Goal: Task Accomplishment & Management: Manage account settings

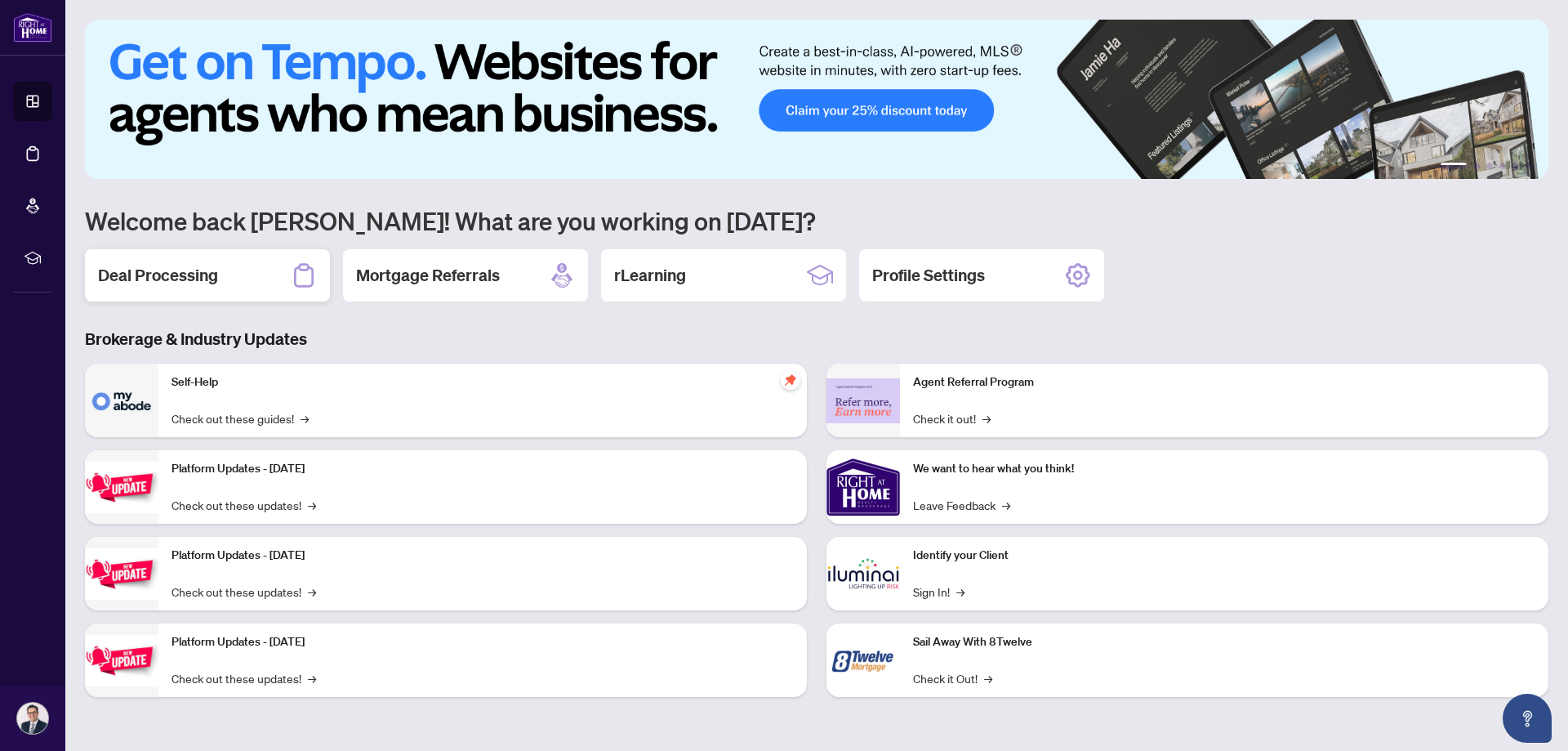
click at [108, 269] on h2 "Deal Processing" at bounding box center [158, 275] width 120 height 23
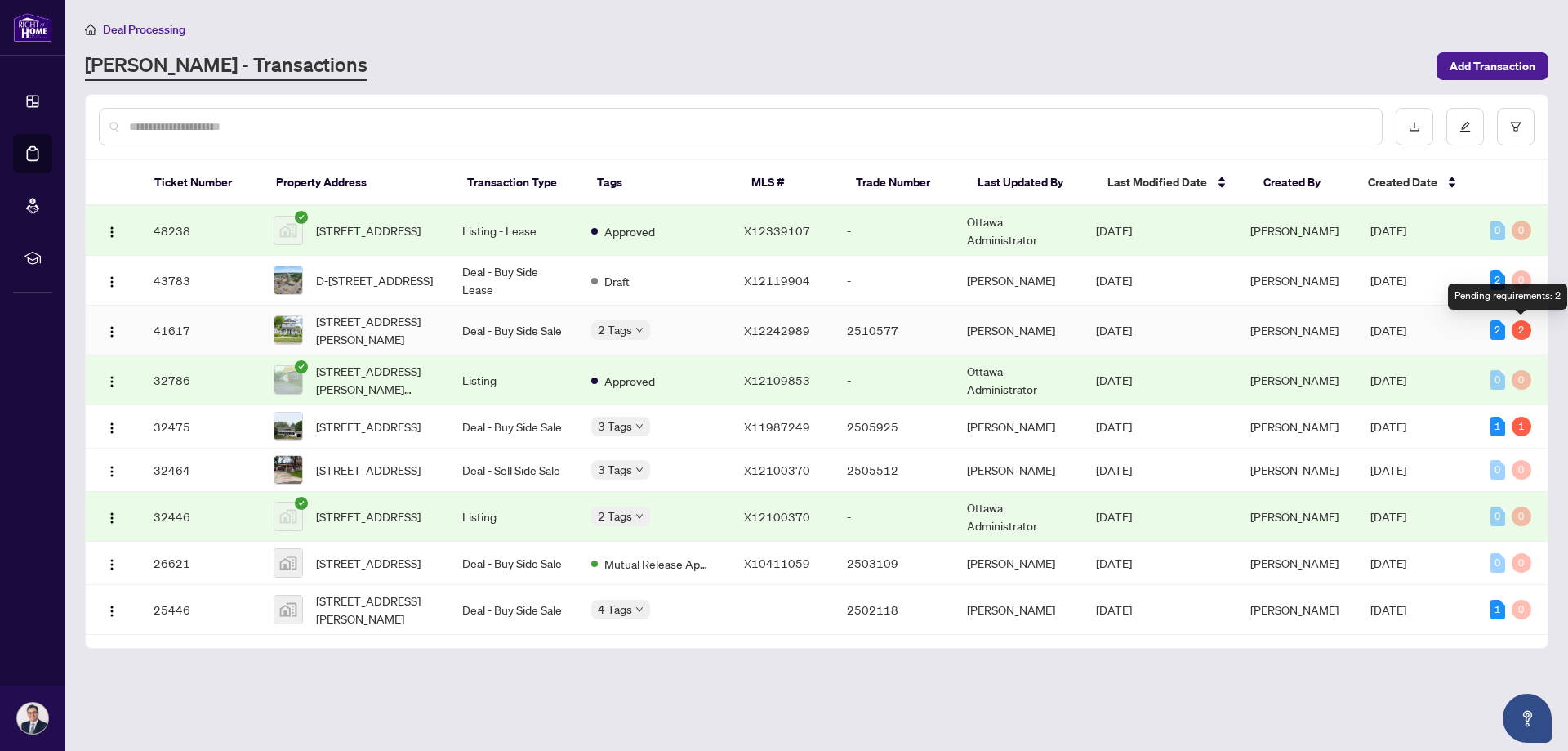
click at [1520, 331] on div "2" at bounding box center [1521, 330] width 19 height 19
click at [1520, 332] on div "2" at bounding box center [1521, 330] width 19 height 19
click at [337, 322] on span "[STREET_ADDRESS][PERSON_NAME]" at bounding box center [375, 330] width 120 height 36
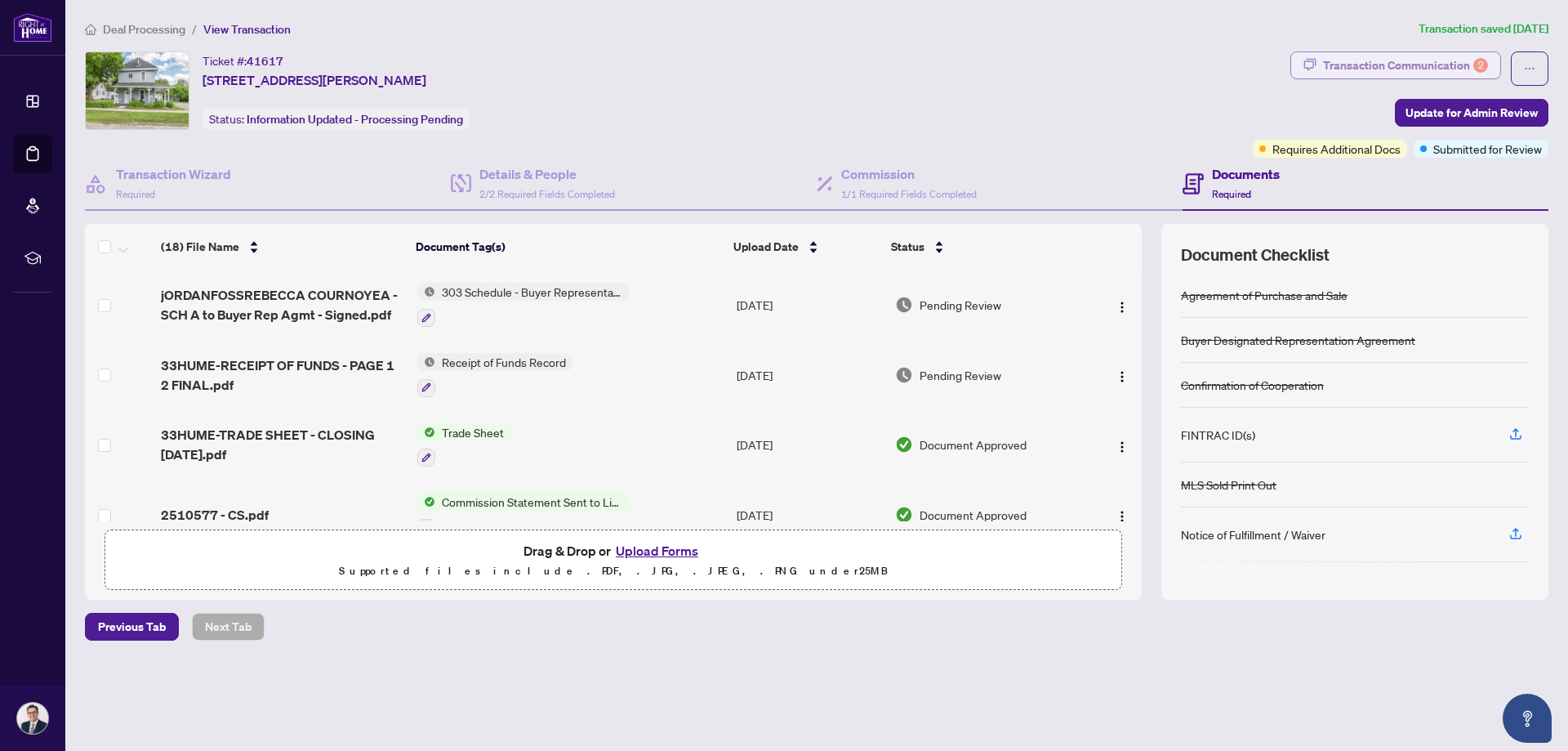
click at [1352, 62] on div "Transaction Communication 2" at bounding box center [1406, 65] width 165 height 26
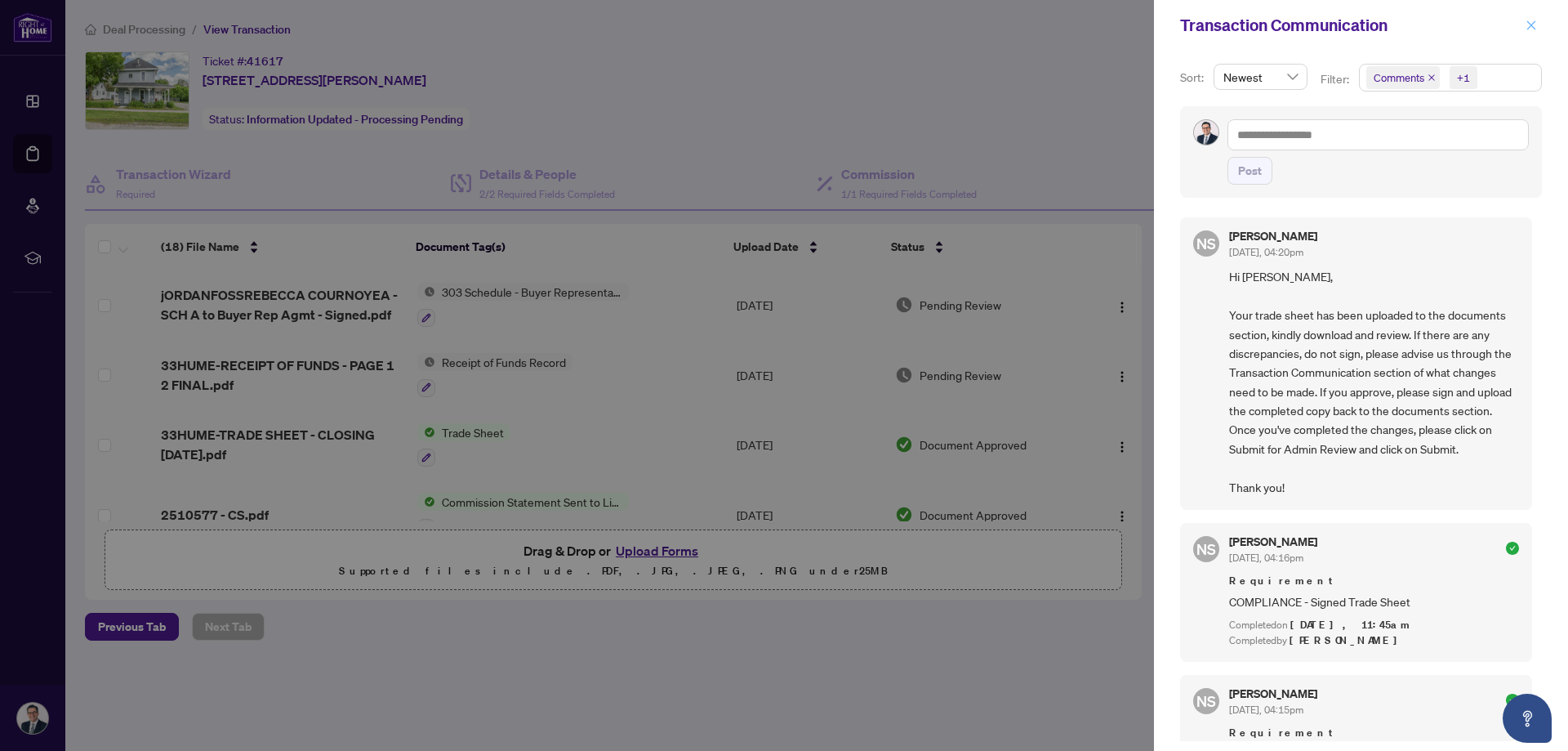
click at [1535, 26] on icon "close" at bounding box center [1531, 25] width 11 height 11
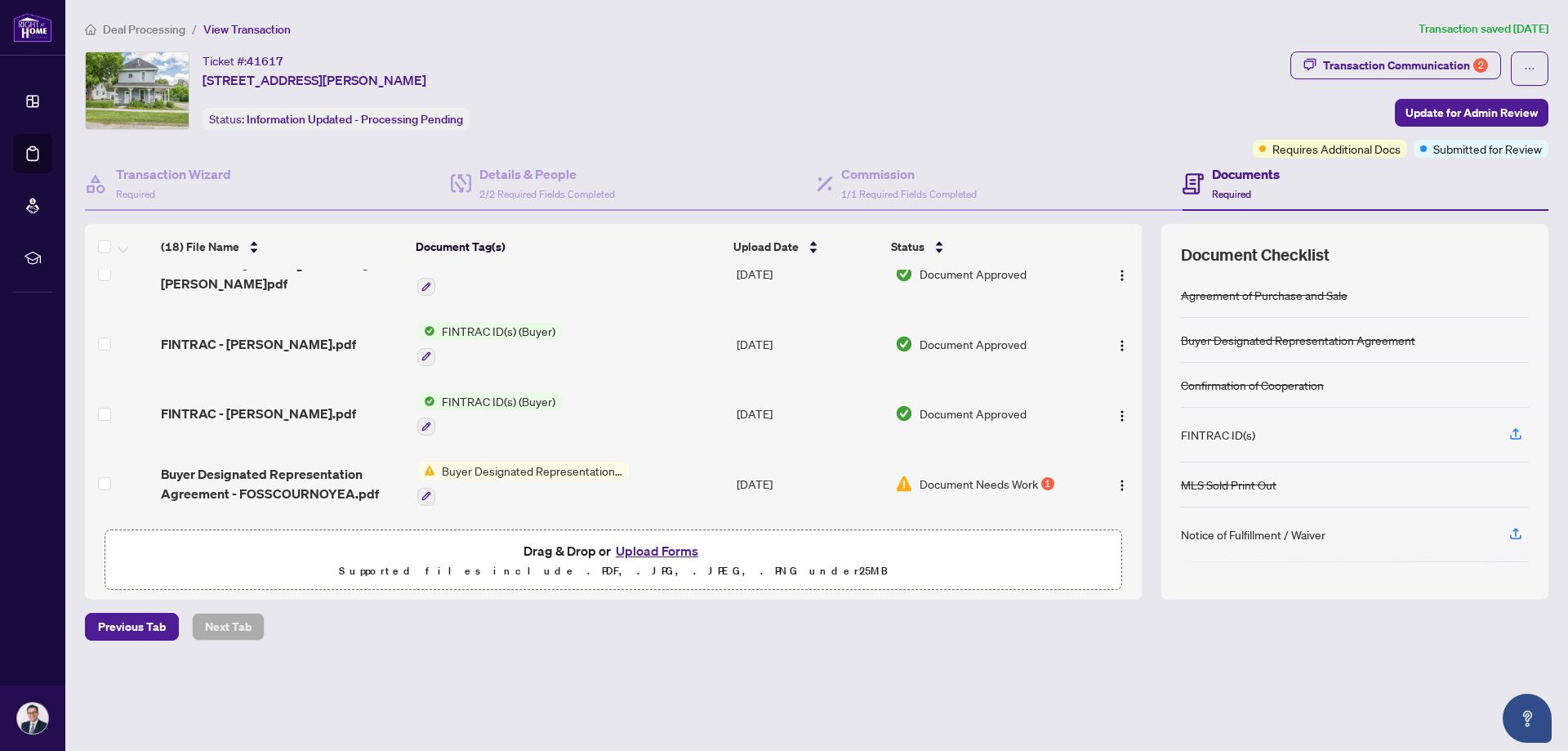
scroll to position [817, 0]
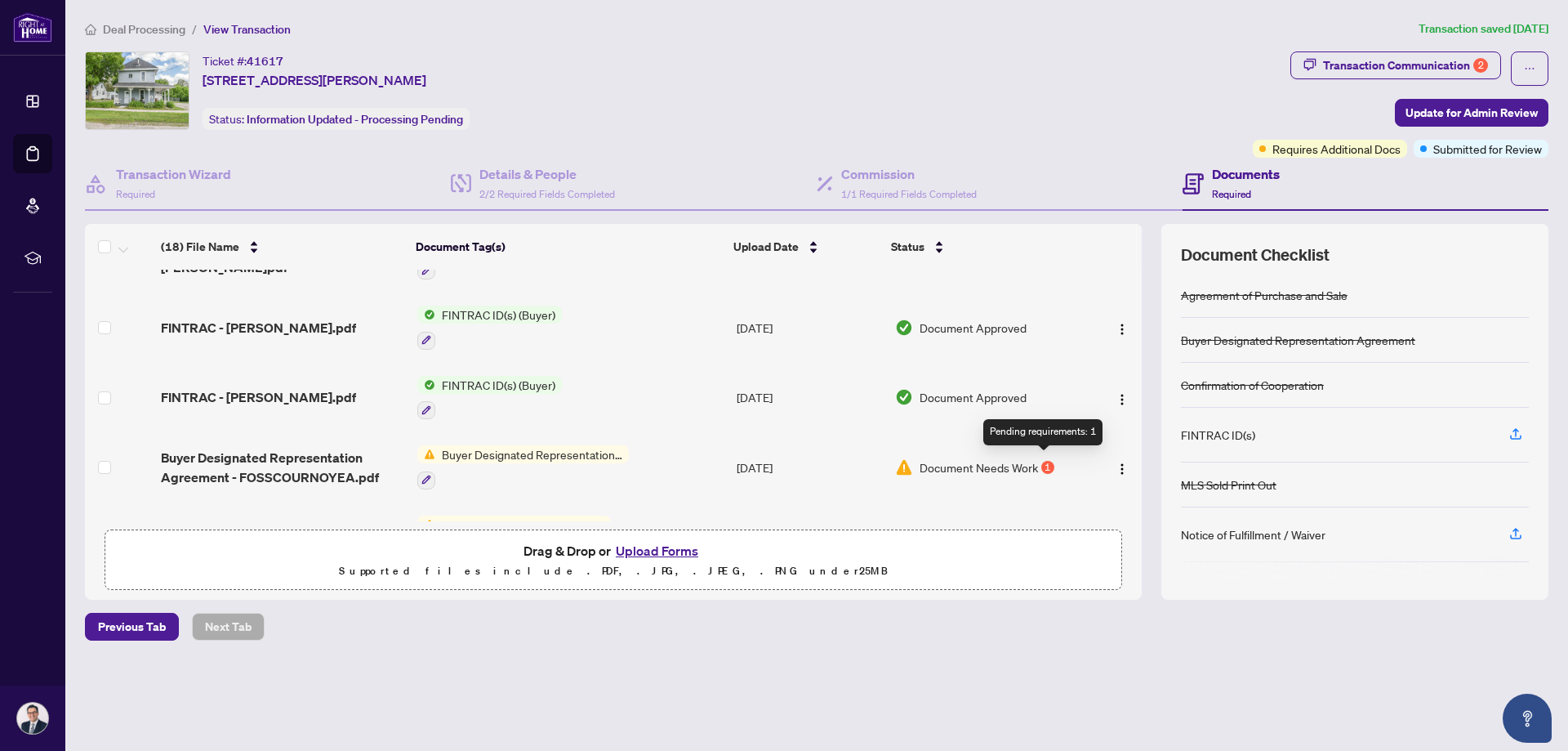
click at [1041, 463] on div "1" at bounding box center [1047, 467] width 13 height 13
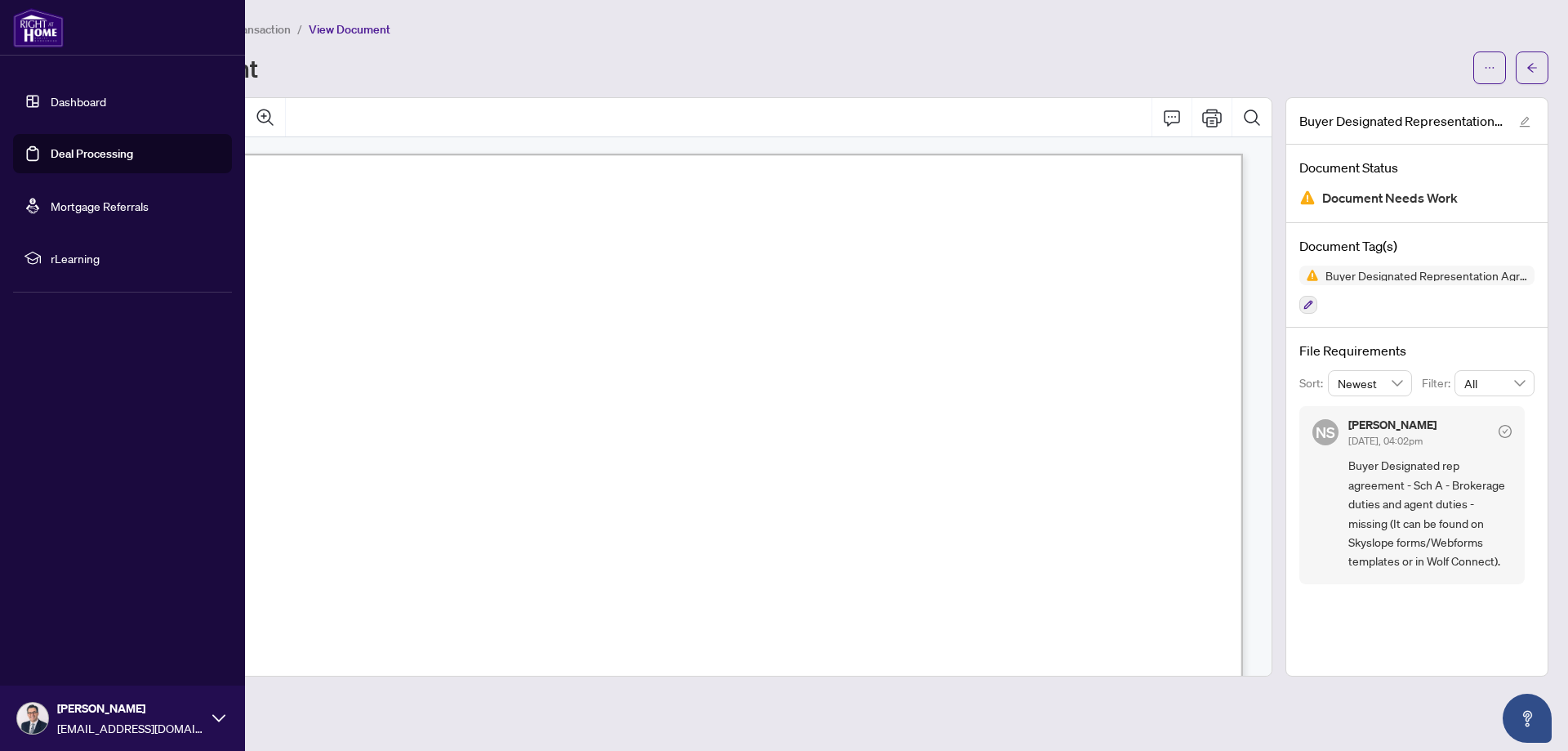
click at [61, 97] on link "Dashboard" at bounding box center [78, 101] width 55 height 15
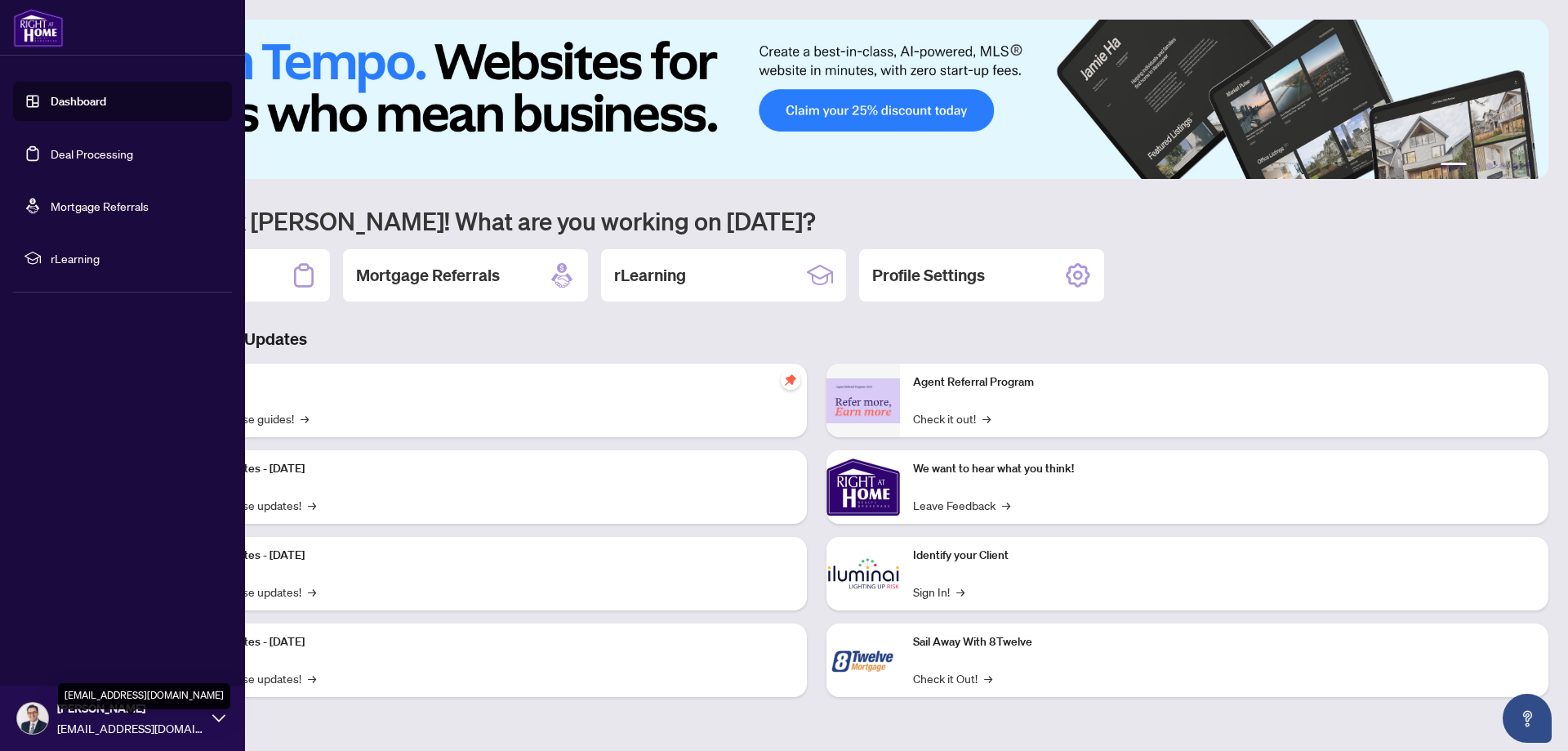
click at [78, 723] on span "[EMAIL_ADDRESS][DOMAIN_NAME]" at bounding box center [130, 728] width 147 height 18
click at [62, 617] on span "Logout" at bounding box center [66, 621] width 37 height 26
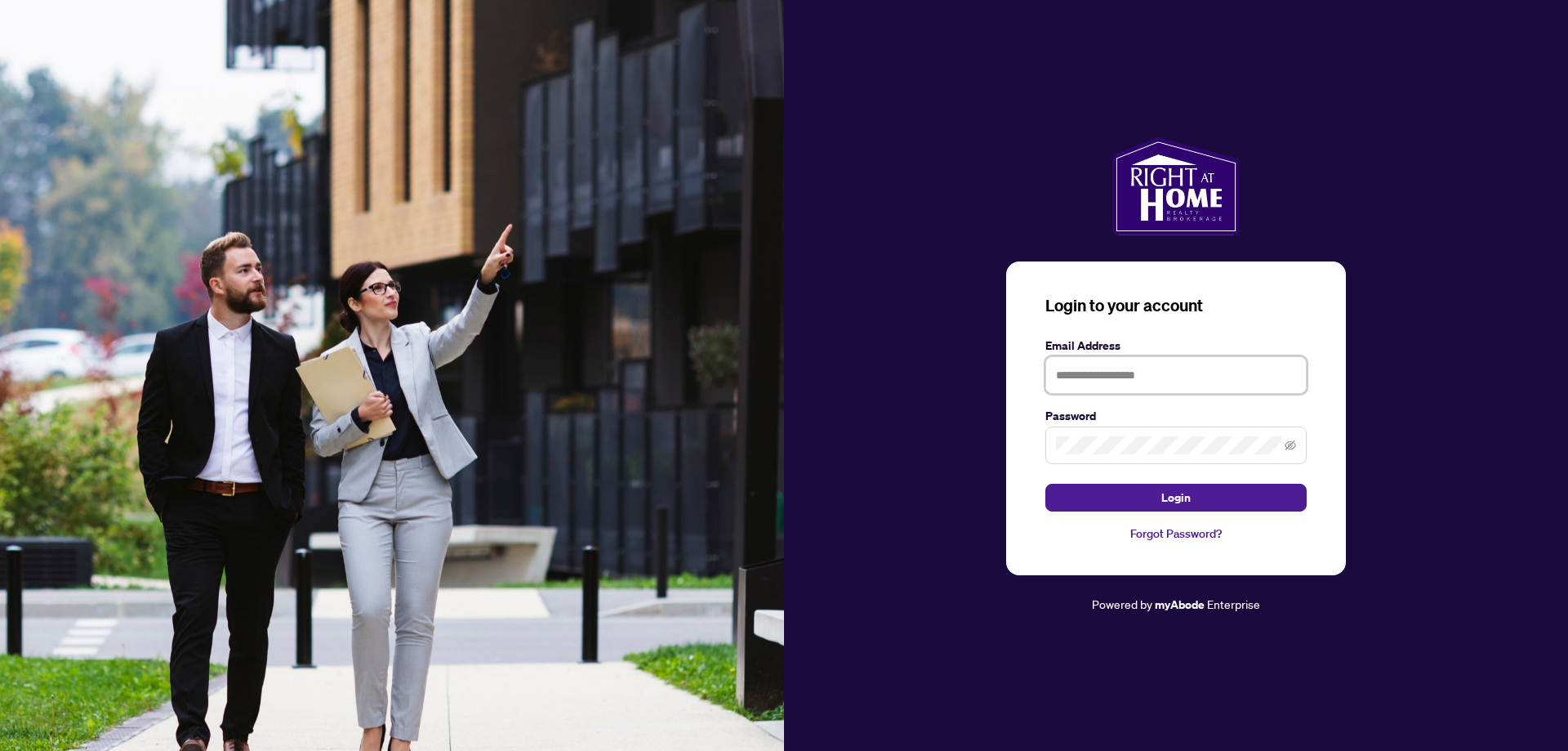
type input "**********"
